Goal: Information Seeking & Learning: Learn about a topic

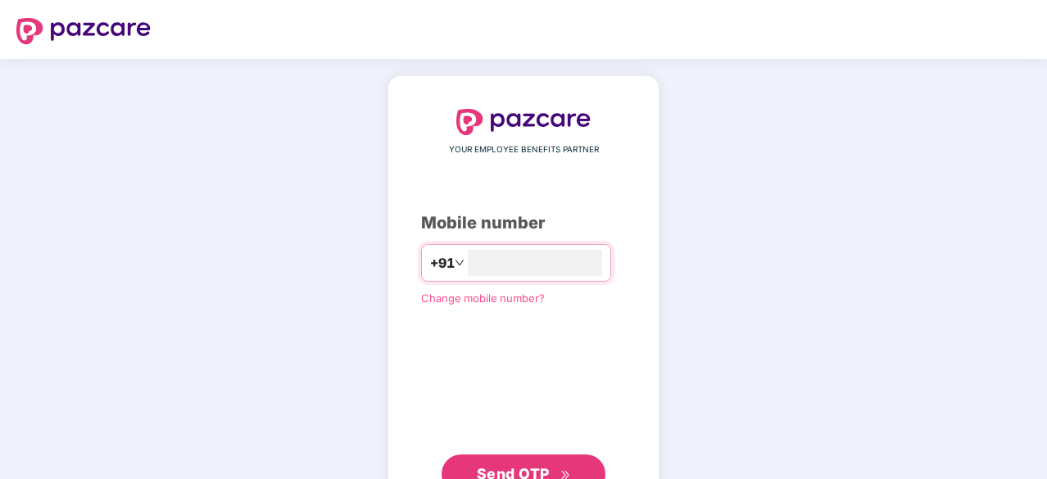
type input "**********"
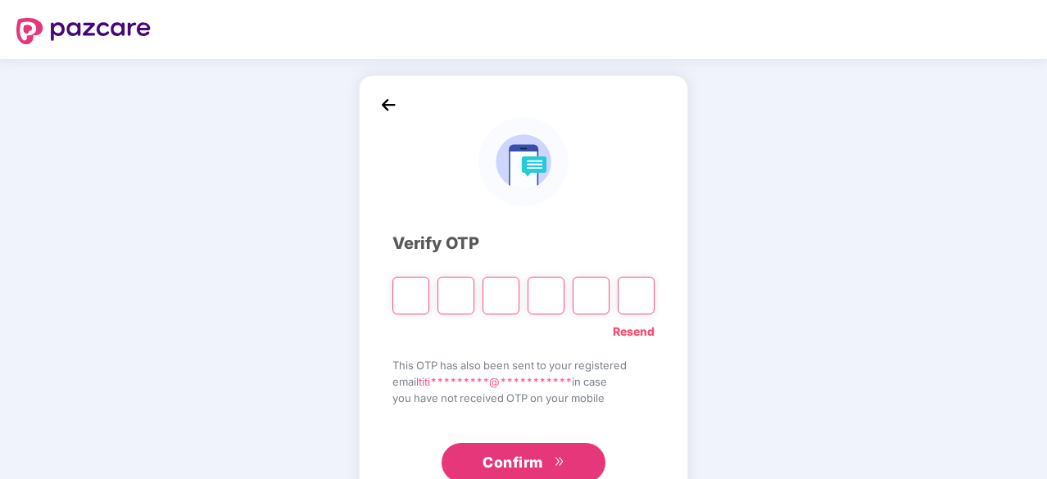
type input "*"
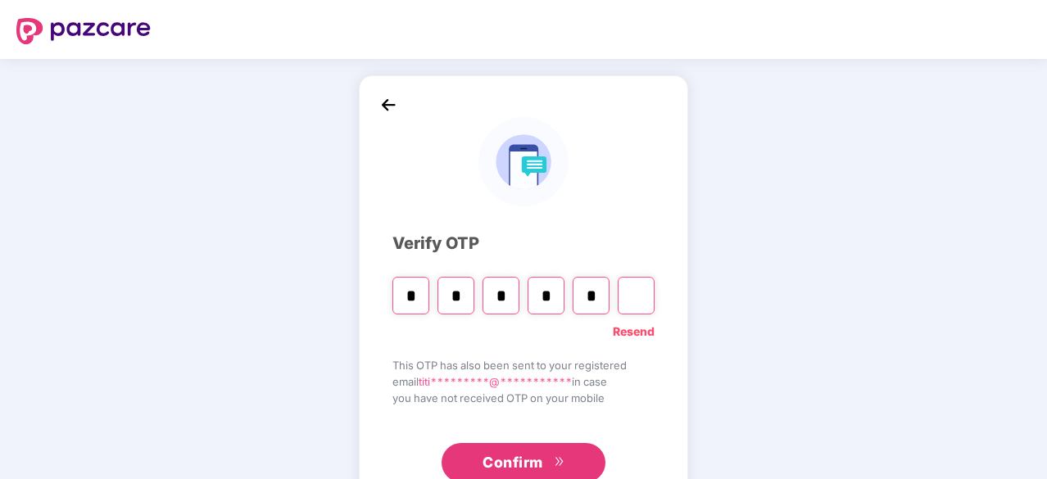
type input "*"
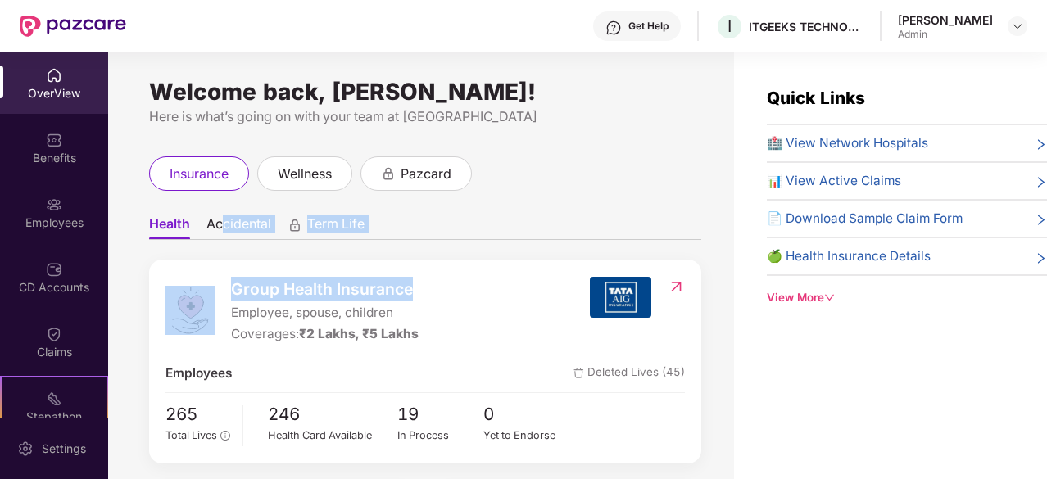
drag, startPoint x: 221, startPoint y: 235, endPoint x: 503, endPoint y: 297, distance: 288.7
click at [503, 297] on div "Group Health Insurance Employee, spouse, children Coverages: ₹2 Lakhs, ₹5 Lakhs" at bounding box center [378, 311] width 424 height 68
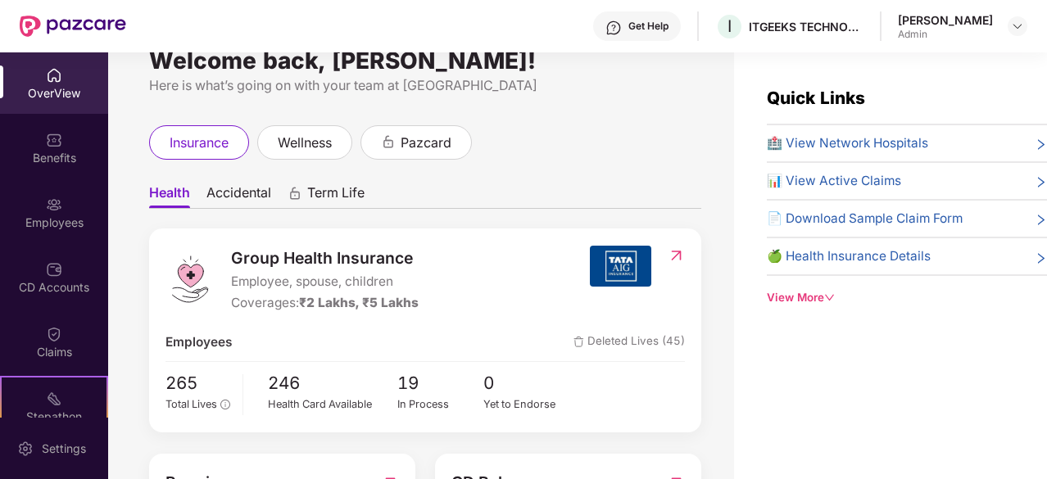
scroll to position [33, 0]
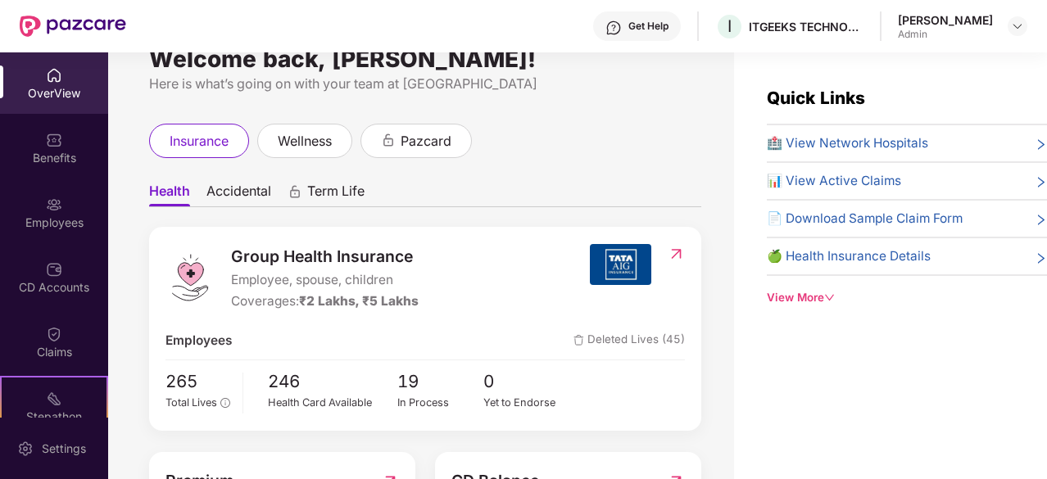
click at [817, 294] on div "View More" at bounding box center [907, 297] width 280 height 17
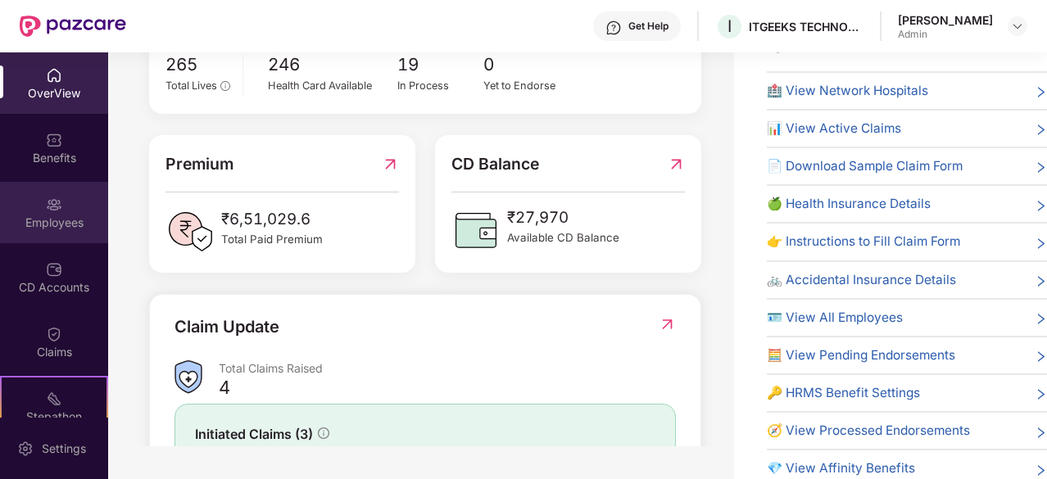
scroll to position [285, 0]
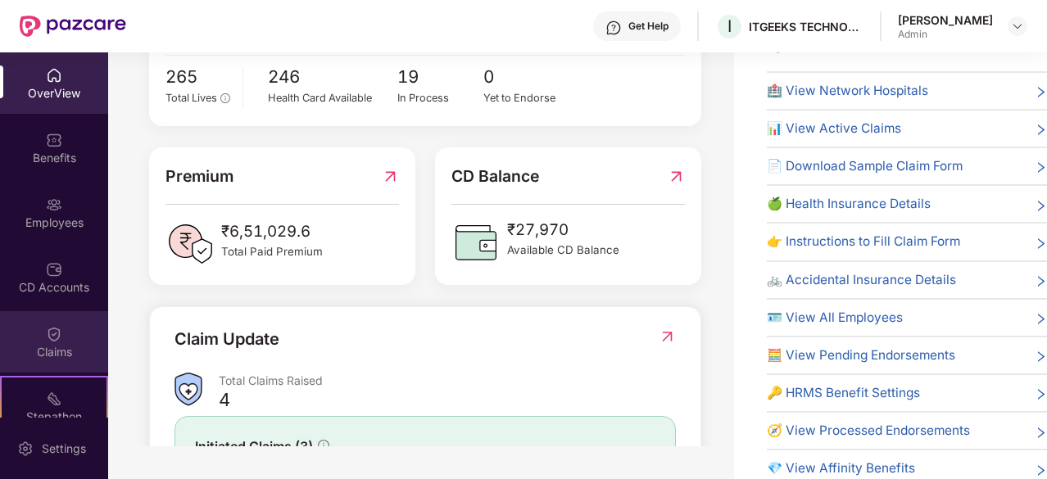
click at [68, 344] on div "Claims" at bounding box center [54, 352] width 108 height 16
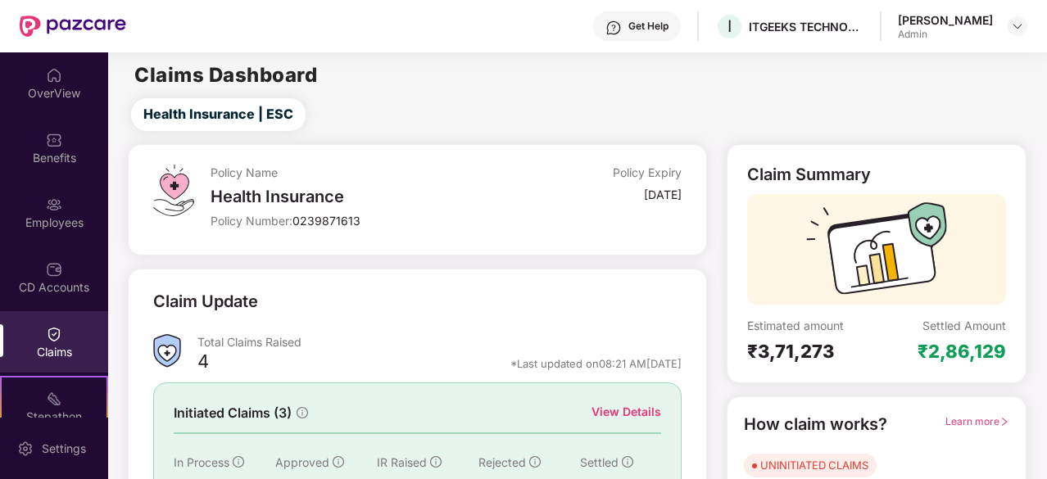
scroll to position [161, 0]
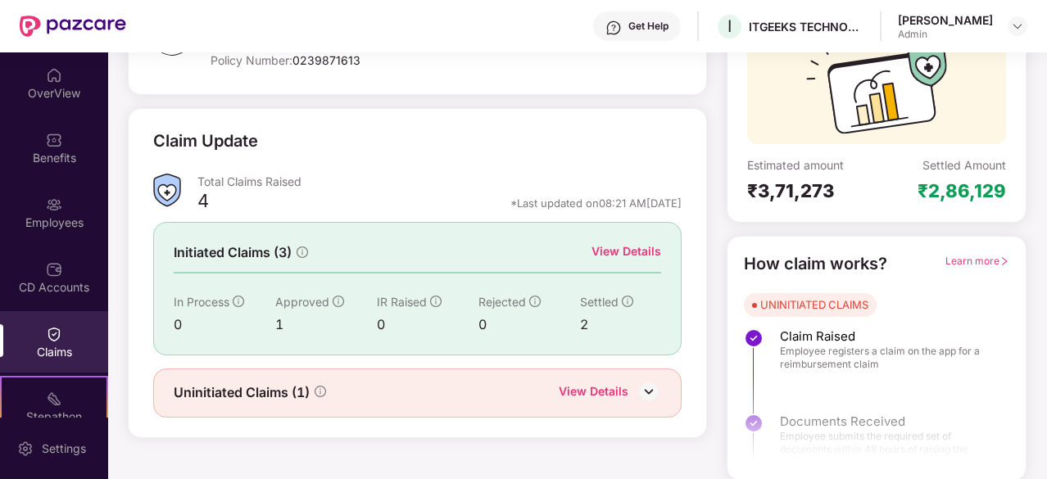
click at [786, 306] on div "UNINITIATED CLAIMS" at bounding box center [814, 305] width 108 height 16
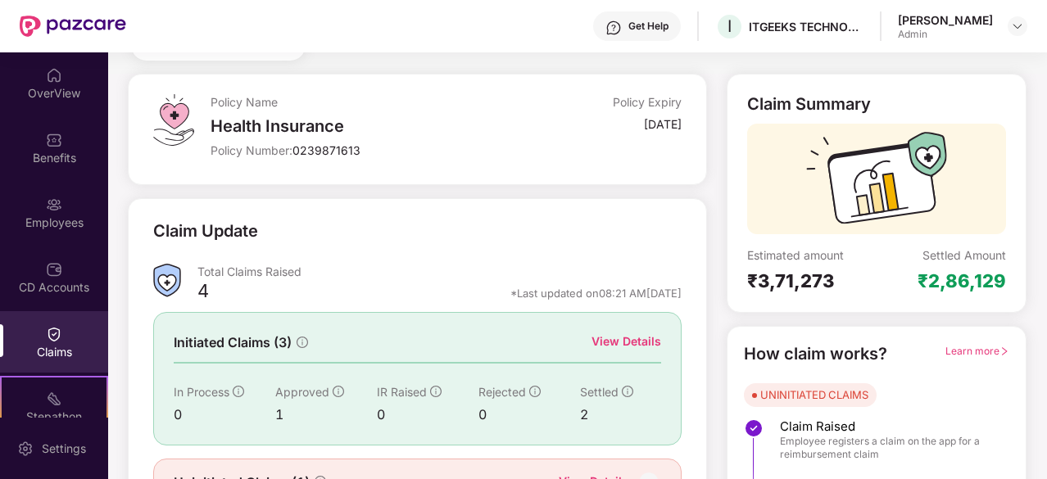
scroll to position [0, 0]
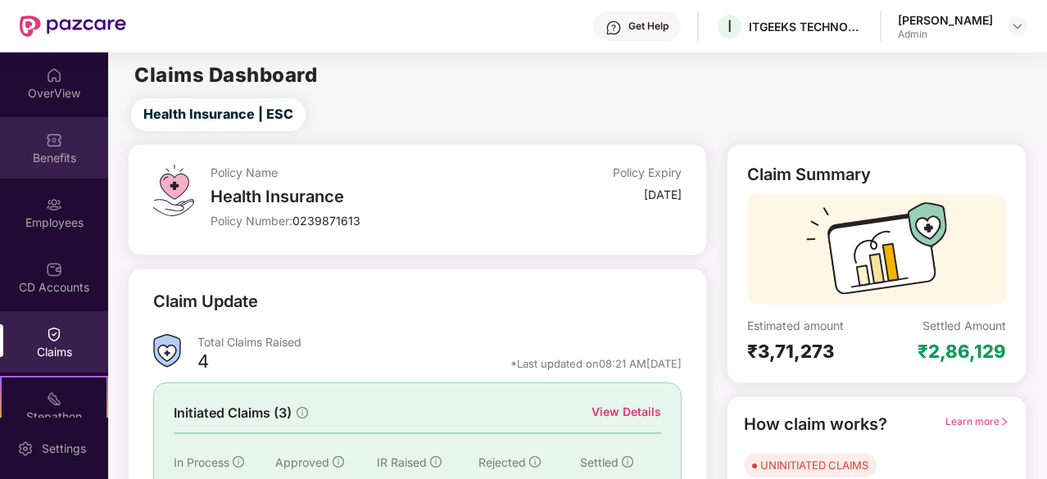
click at [36, 158] on div "Benefits" at bounding box center [54, 158] width 108 height 16
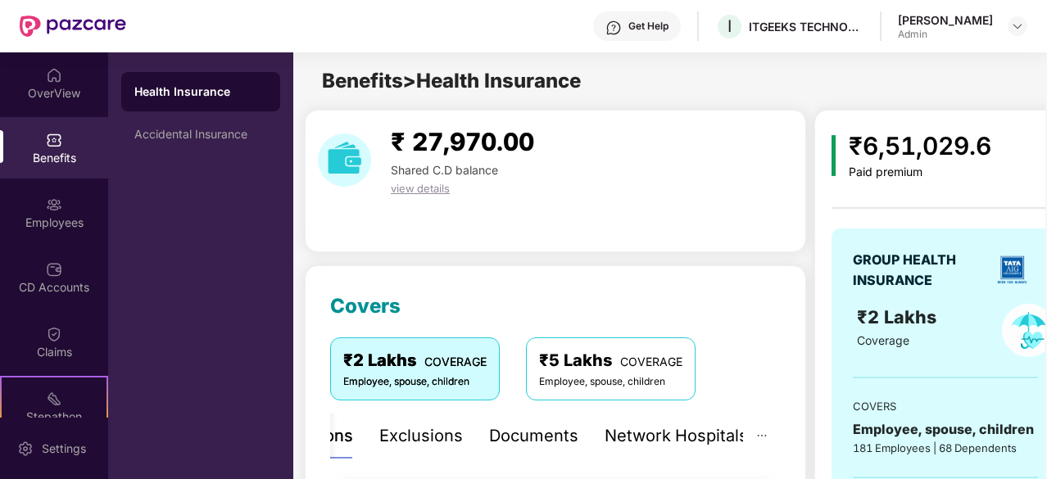
scroll to position [0, 31]
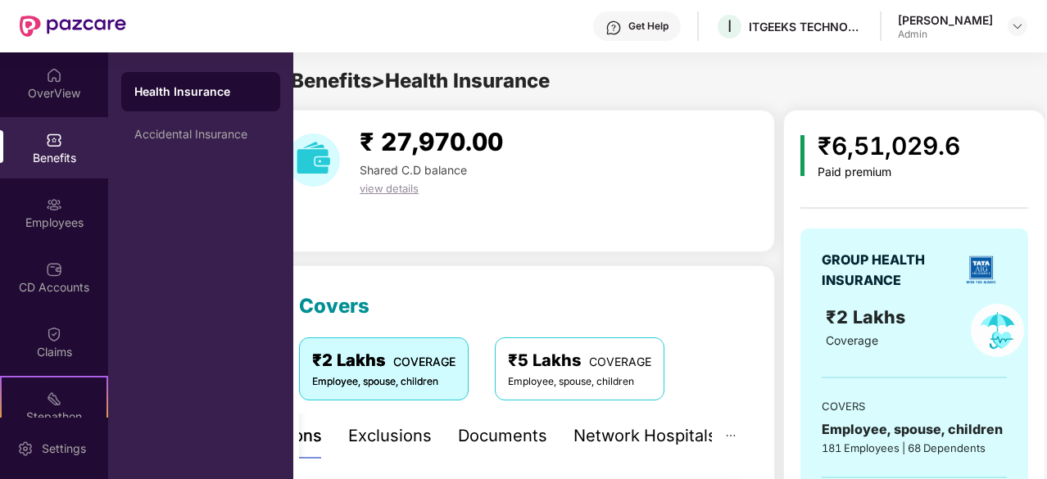
click at [262, 283] on div "Health Insurance Accidental Insurance" at bounding box center [200, 265] width 185 height 427
click at [633, 86] on div "Benefits > Health Insurance" at bounding box center [638, 81] width 752 height 31
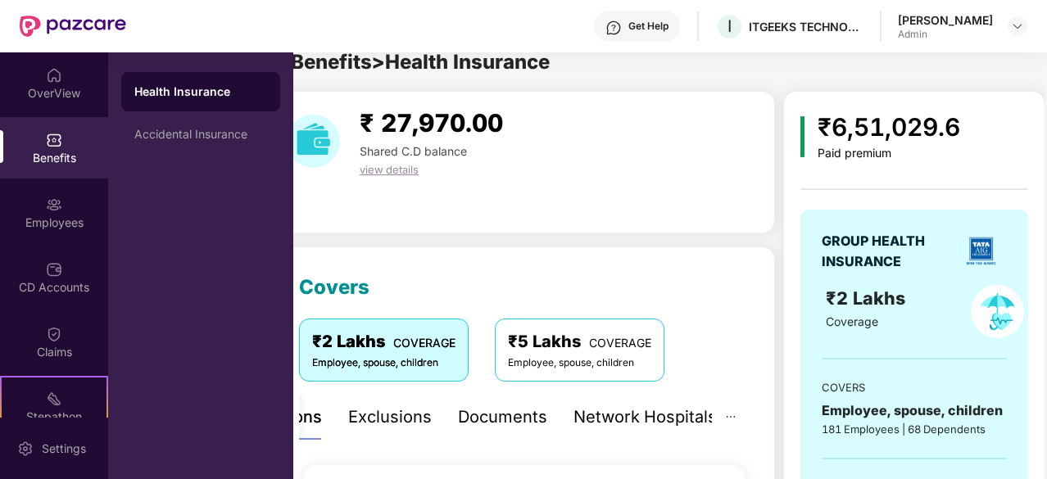
scroll to position [0, 0]
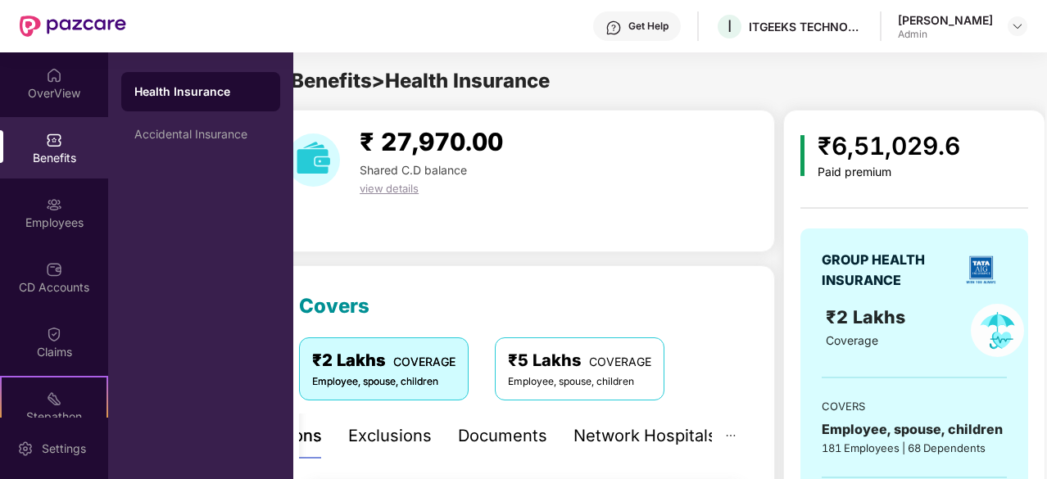
click at [586, 179] on div "₹ 27,970.00 Shared C.D balance view details" at bounding box center [524, 160] width 488 height 75
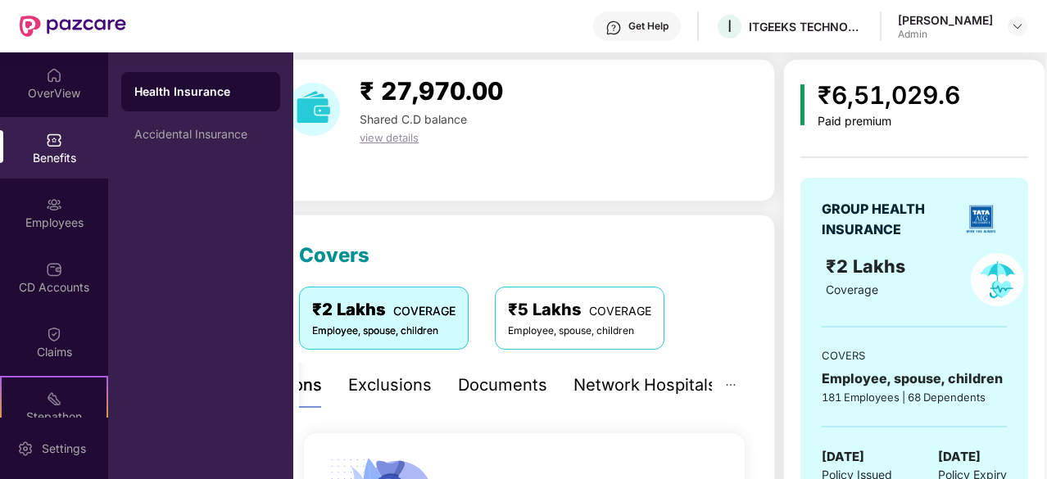
scroll to position [50, 0]
